Goal: Task Accomplishment & Management: Complete application form

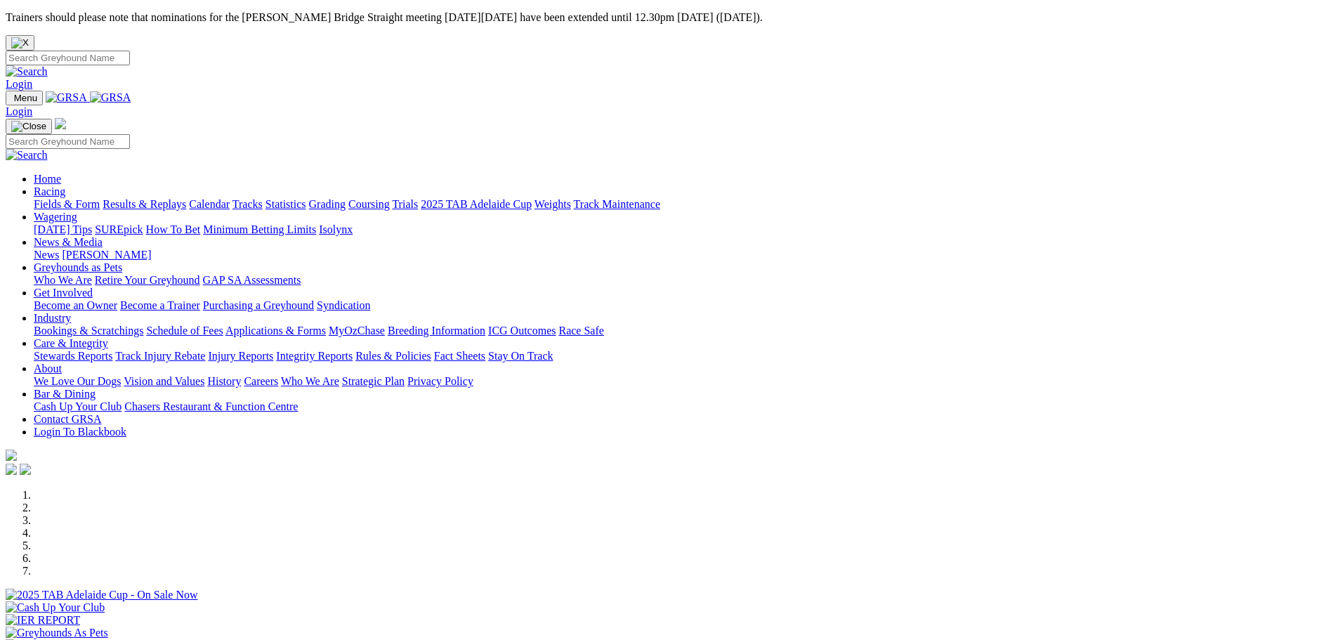
drag, startPoint x: 0, startPoint y: 0, endPoint x: 1140, endPoint y: 308, distance: 1181.1
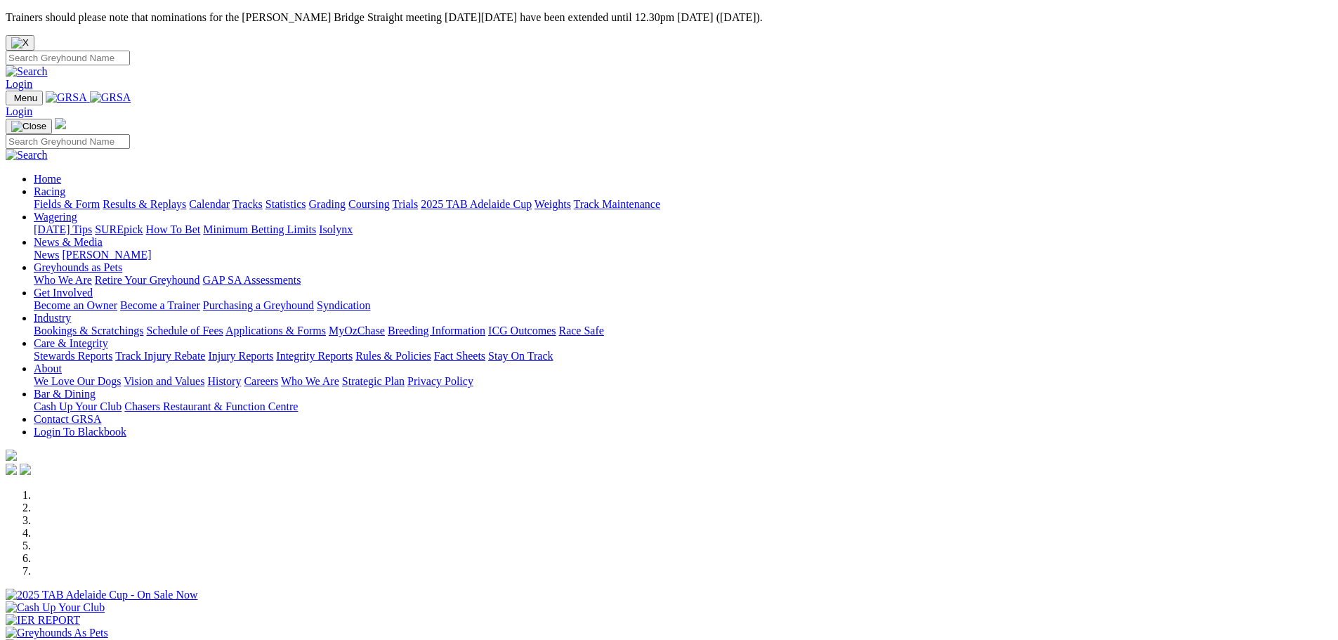
click at [945, 639] on div at bounding box center [669, 652] width 1327 height 0
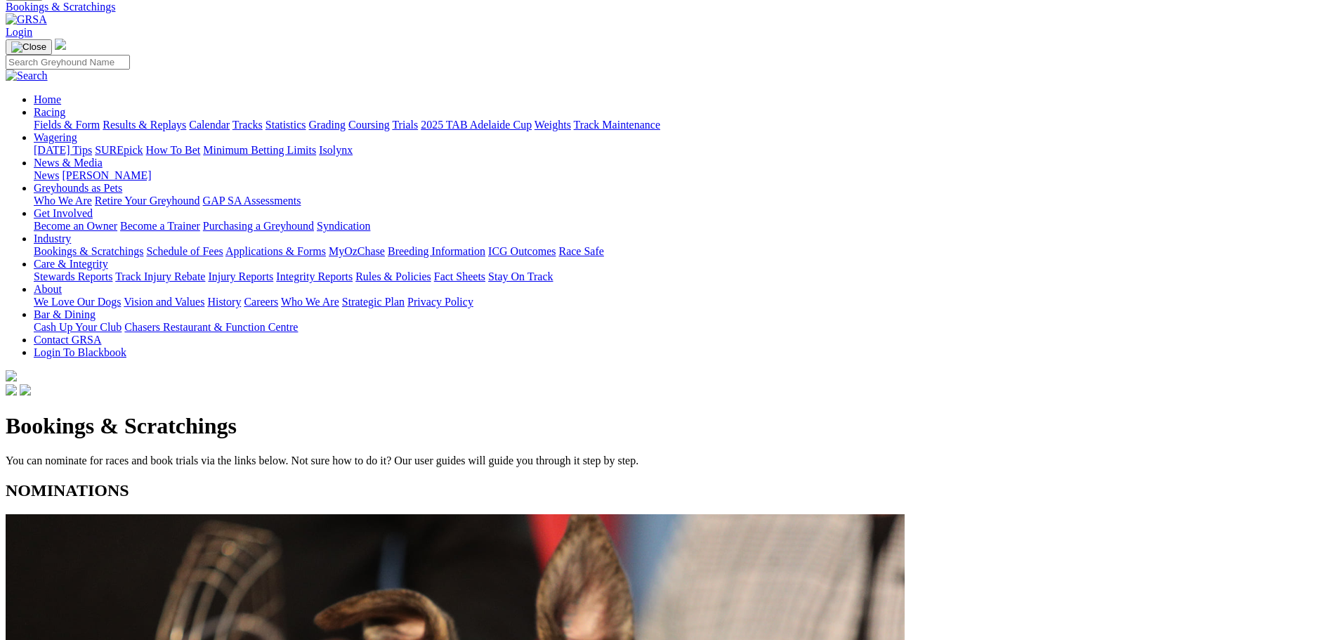
scroll to position [105, 0]
